Goal: Communication & Community: Answer question/provide support

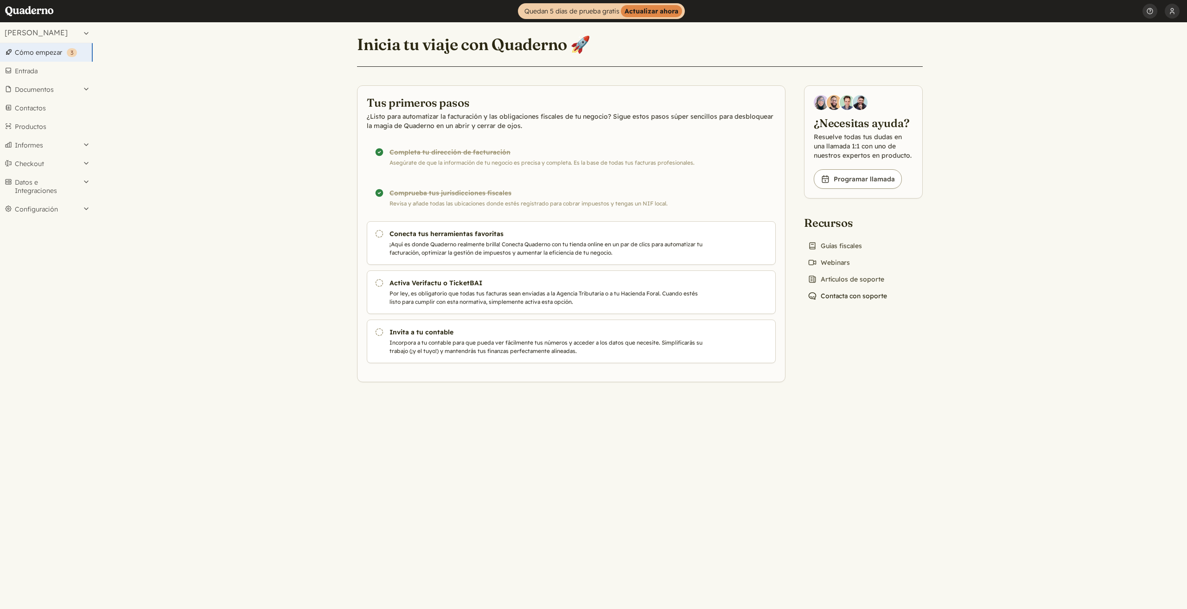
click at [862, 296] on link "Chat icon Contacta con soporte" at bounding box center [847, 295] width 87 height 13
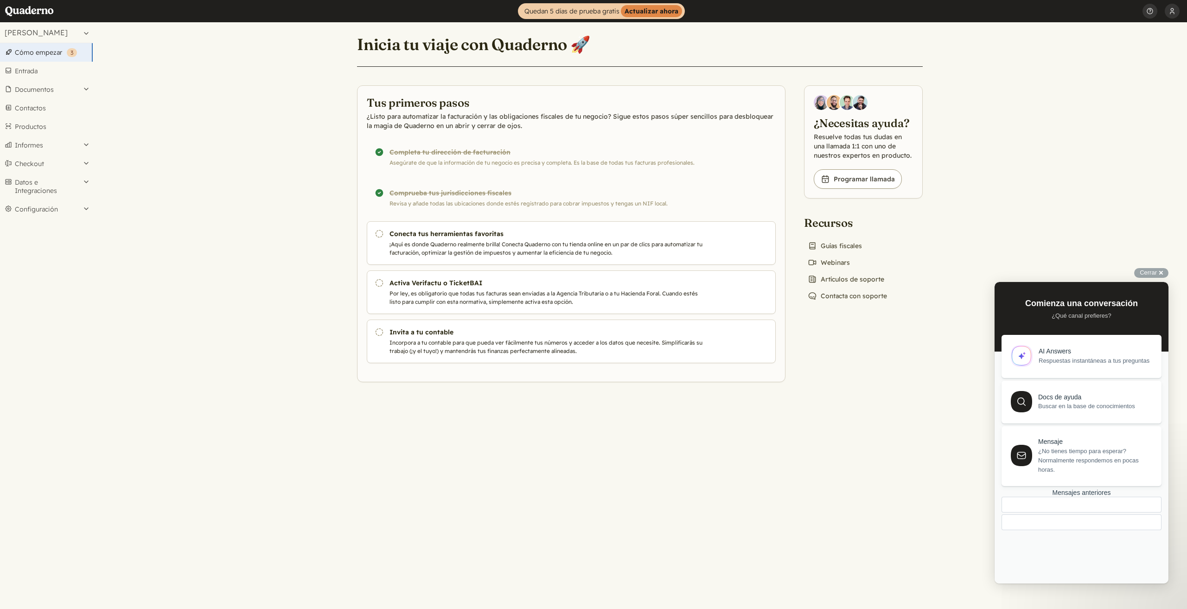
click at [1078, 496] on div "Mensajes anteriores" at bounding box center [1081, 493] width 160 height 8
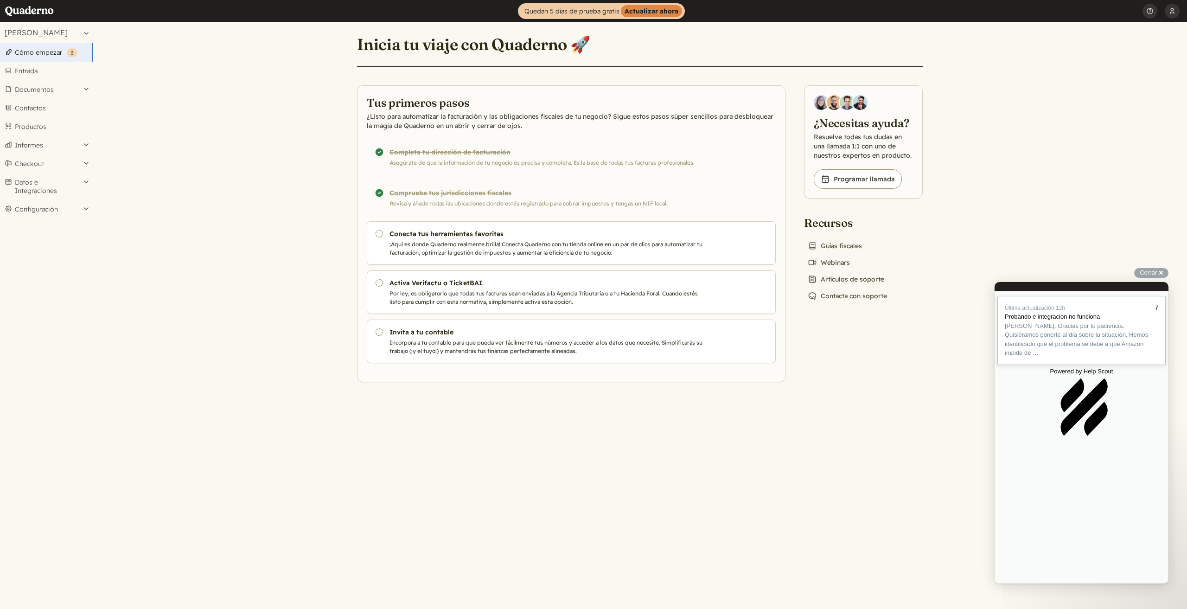
click at [1058, 356] on span "Hola José Antonio, Gracias por tu paciencia. Quisiéramos ponerte al día sobre l…" at bounding box center [1075, 339] width 143 height 34
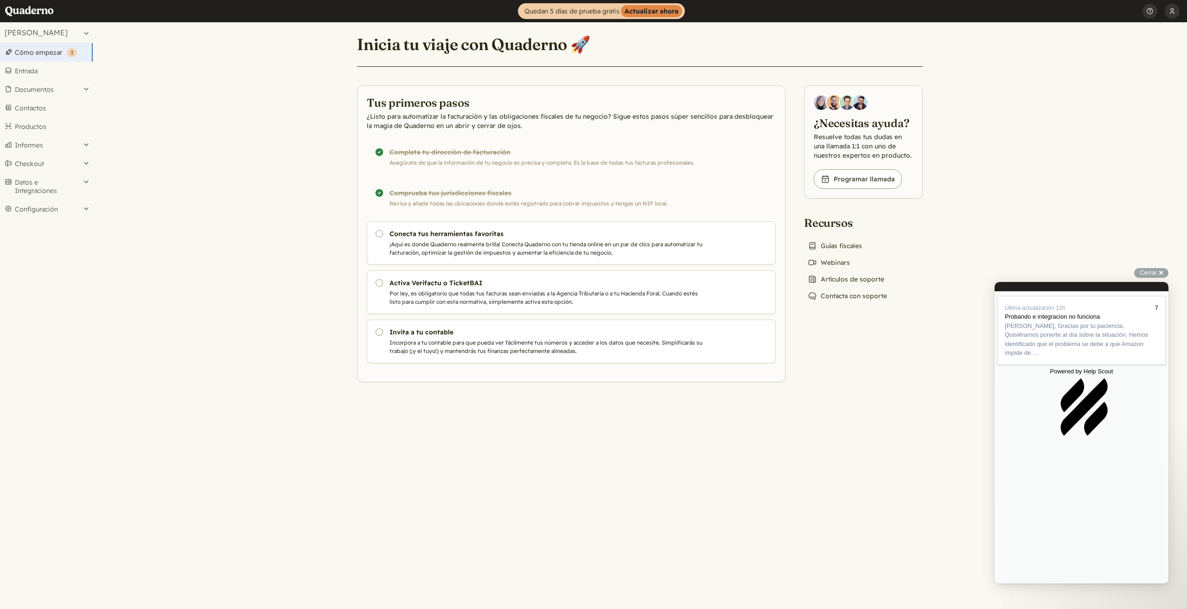
type textarea "Si acabais resolviendo y sobretodo garantizando que no dejarán tirada la integr…"
drag, startPoint x: 1097, startPoint y: 562, endPoint x: 1091, endPoint y: 562, distance: 5.6
click at [657, 9] on strong "Actualizar ahora" at bounding box center [651, 11] width 61 height 12
